Goal: Information Seeking & Learning: Understand process/instructions

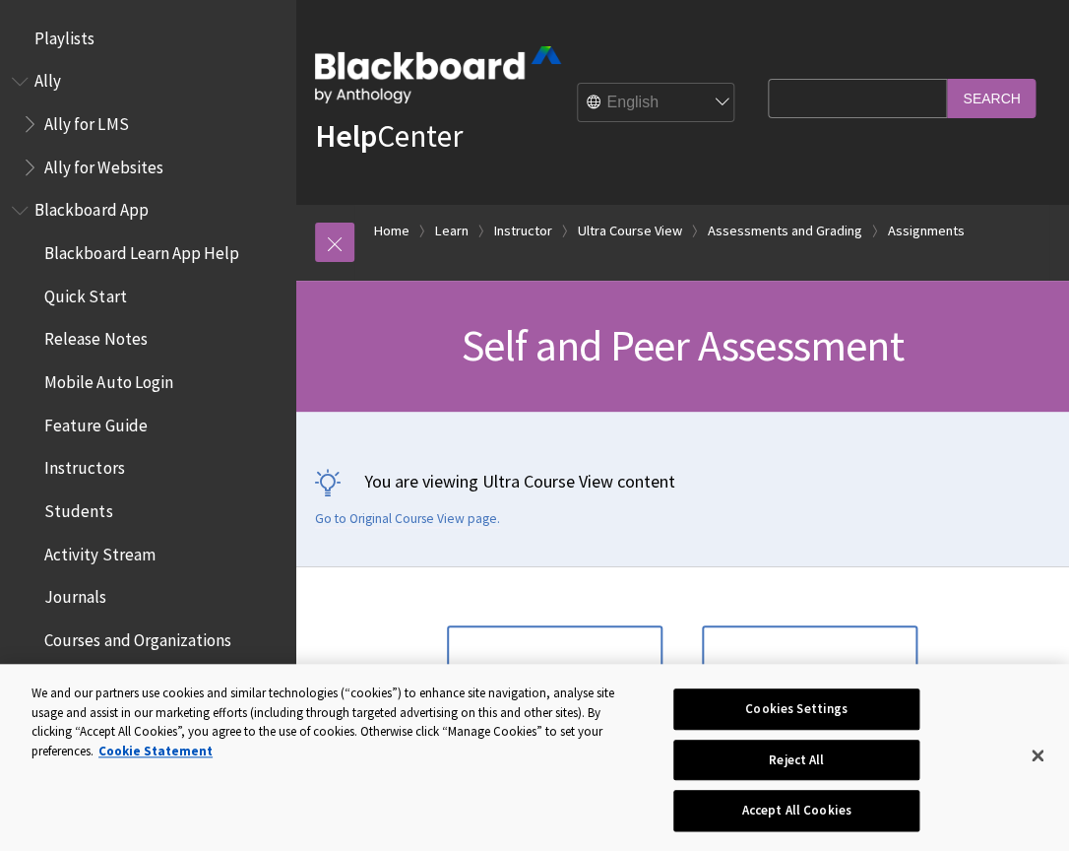
scroll to position [3200, 0]
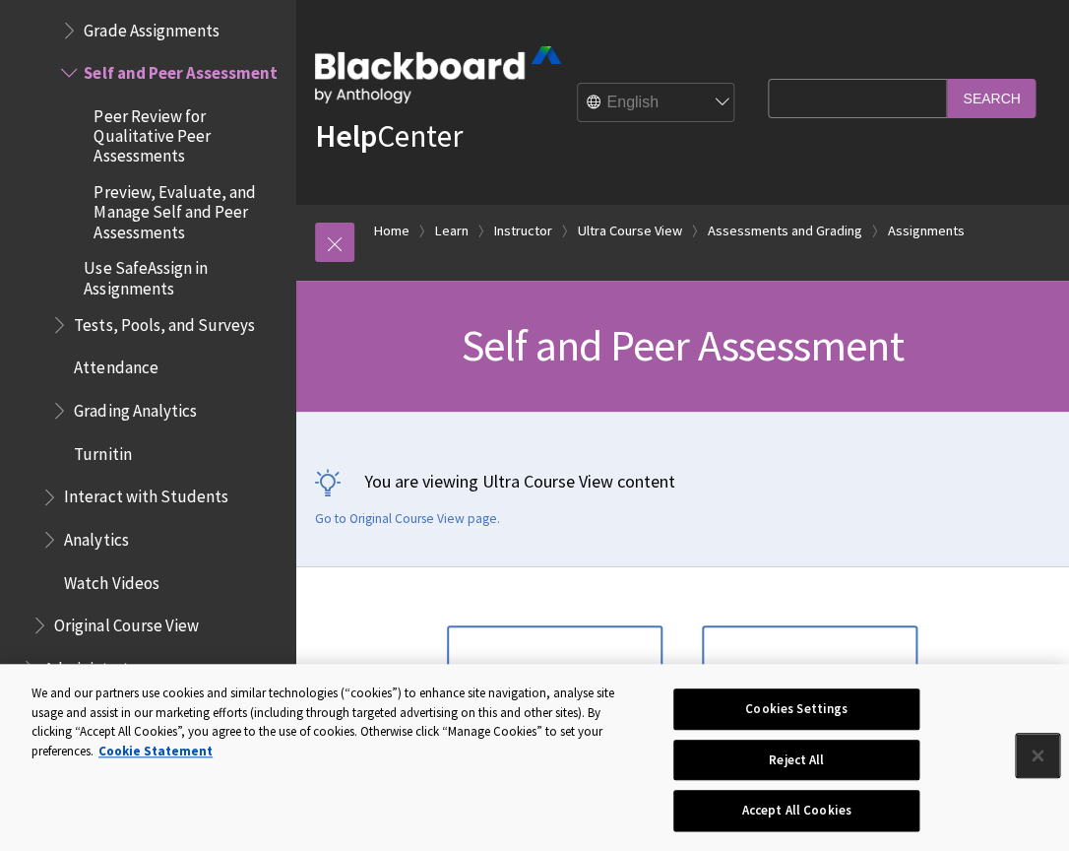
click at [1039, 757] on button "Close" at bounding box center [1037, 755] width 43 height 43
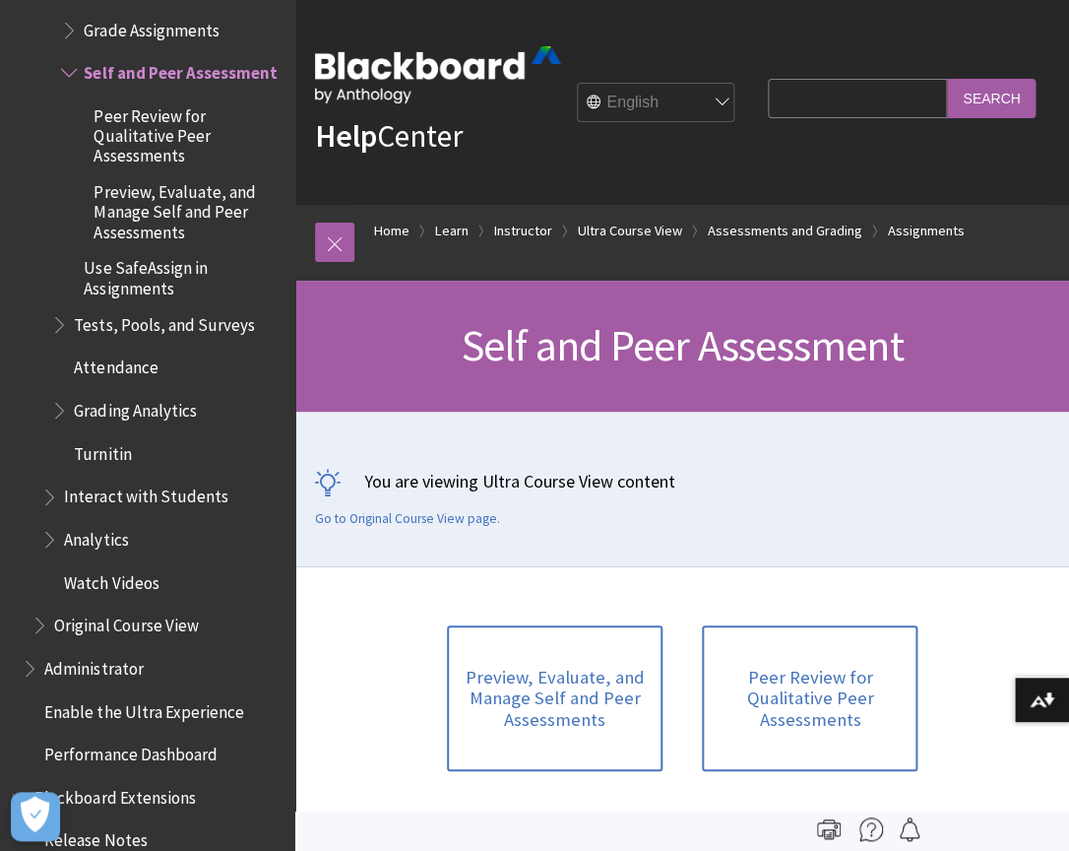
click at [173, 98] on span "Peer Review for Qualitative Peer Assessments" at bounding box center [188, 131] width 188 height 66
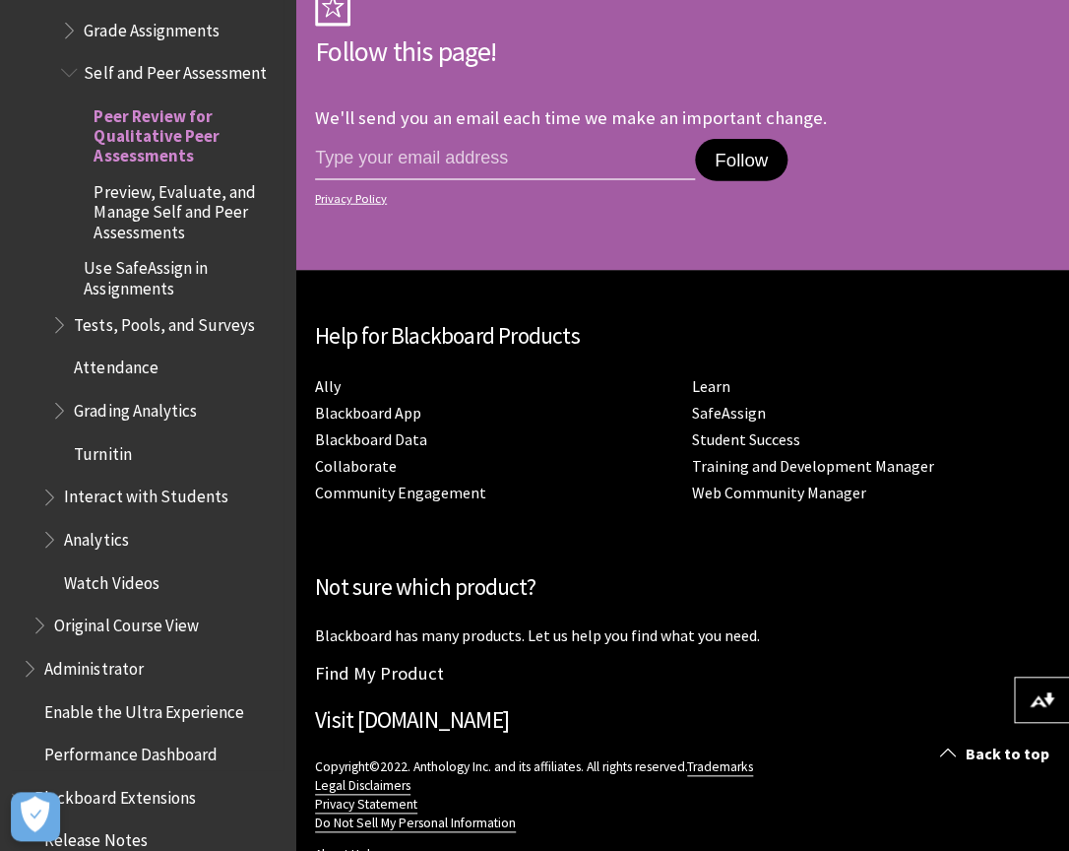
scroll to position [0, 0]
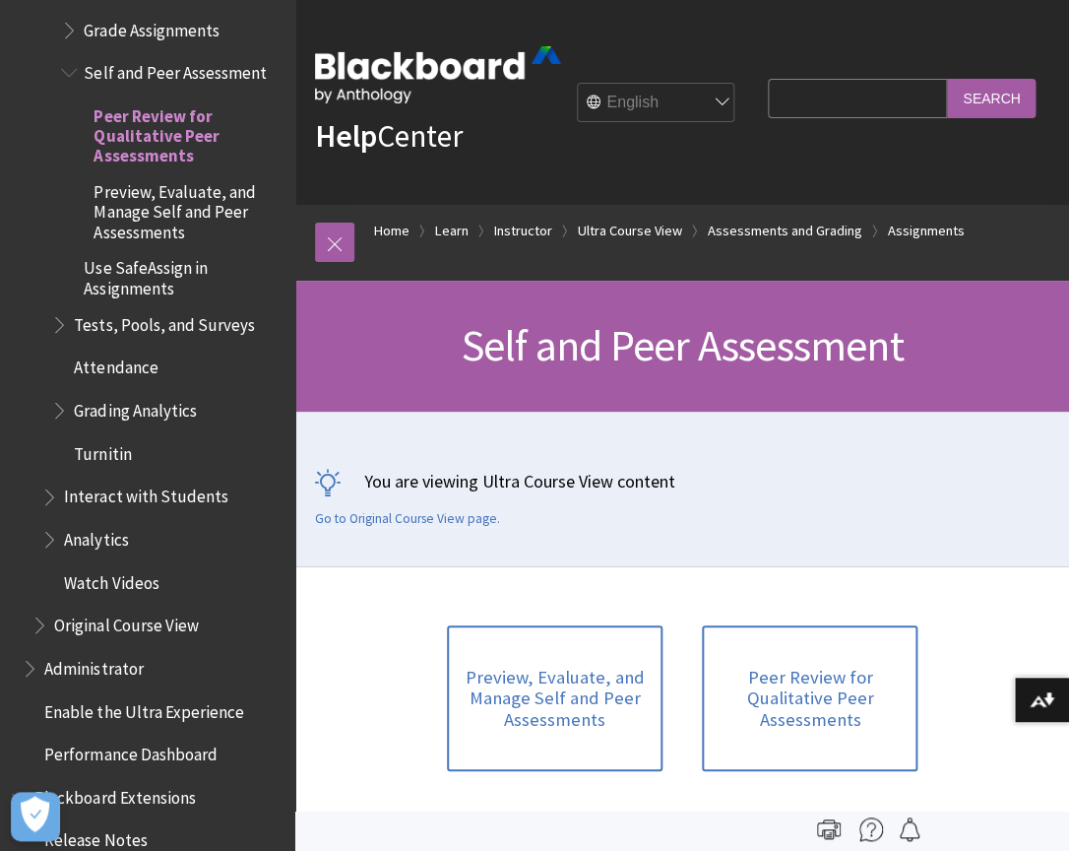
click at [864, 105] on input "Search Query" at bounding box center [857, 98] width 179 height 38
type input "self assessment"
click at [947, 79] on input "Search" at bounding box center [991, 98] width 89 height 38
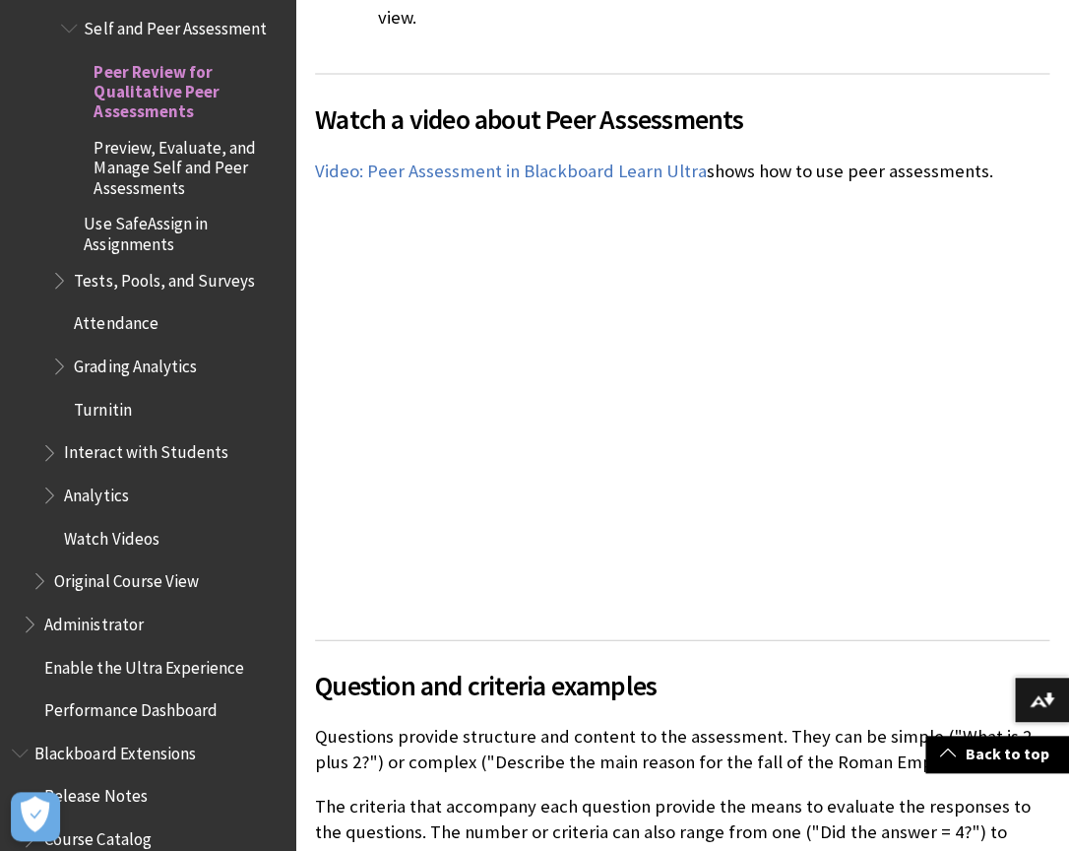
scroll to position [975, 0]
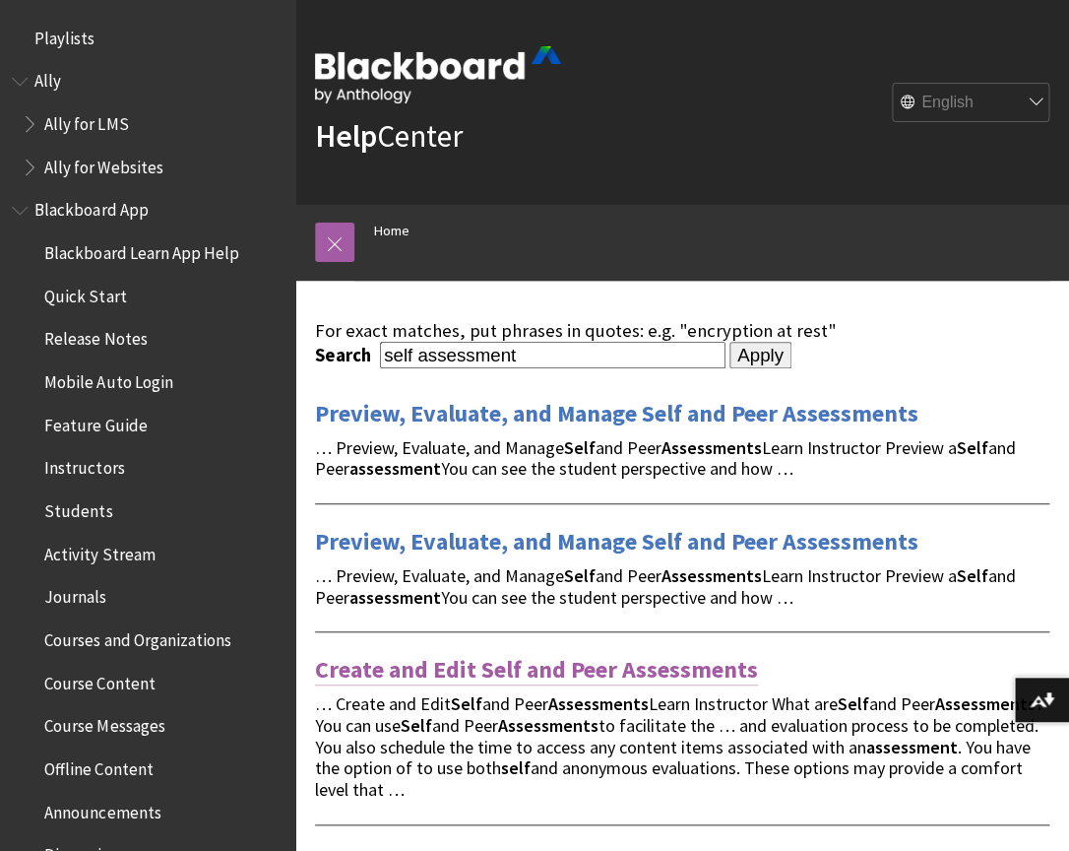
click at [568, 678] on link "Create and Edit Self and Peer Assessments" at bounding box center [536, 670] width 443 height 32
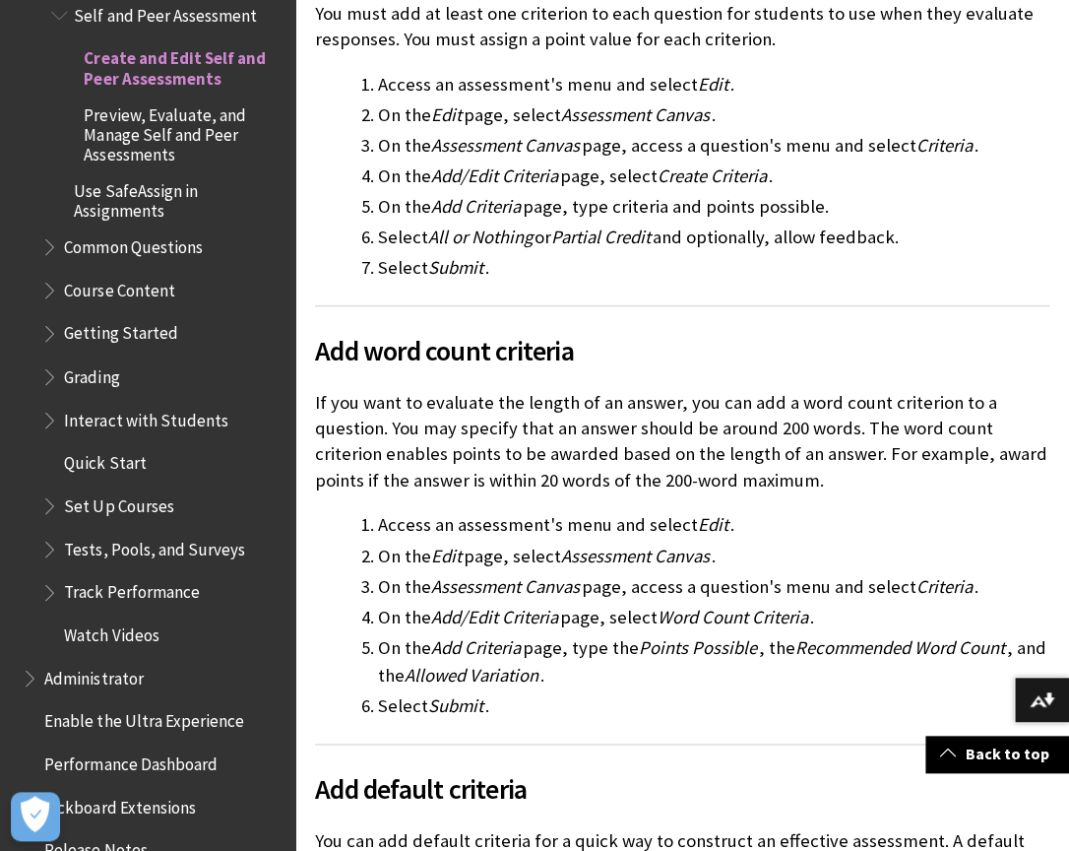
scroll to position [6658, 0]
